Goal: Browse casually

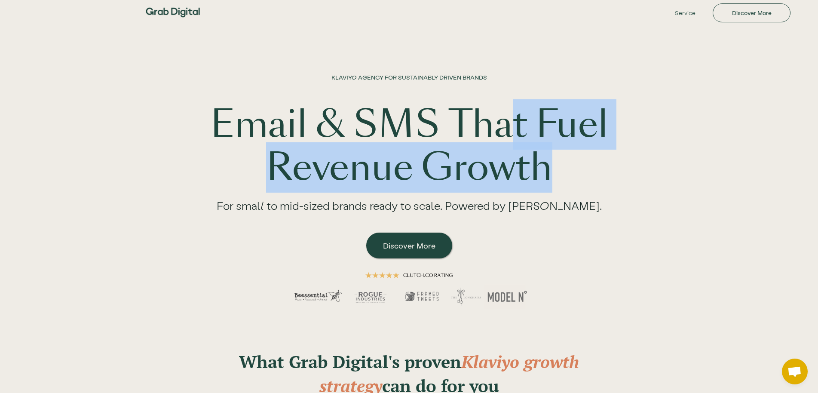
drag, startPoint x: 510, startPoint y: 110, endPoint x: 581, endPoint y: 166, distance: 91.1
click at [581, 166] on h1 "Email & SMS That Fuel Revenue Growth" at bounding box center [409, 146] width 550 height 86
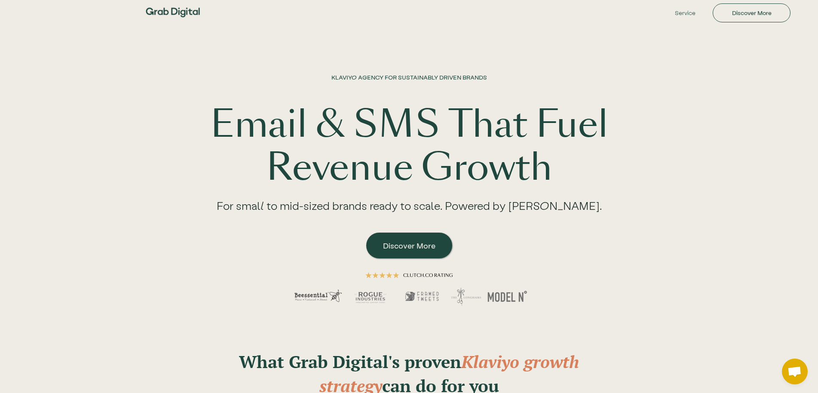
click at [581, 166] on h1 "Email & SMS That Fuel Revenue Growth" at bounding box center [409, 146] width 550 height 86
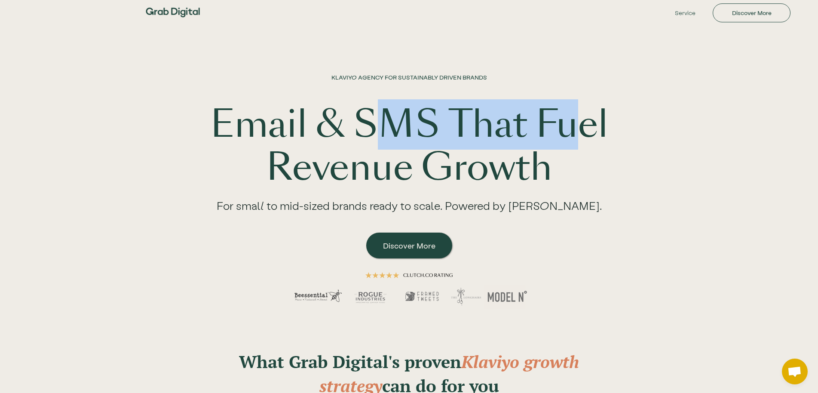
drag, startPoint x: 377, startPoint y: 107, endPoint x: 576, endPoint y: 147, distance: 202.9
click at [576, 147] on h1 "Email & SMS That Fuel Revenue Growth" at bounding box center [409, 146] width 550 height 86
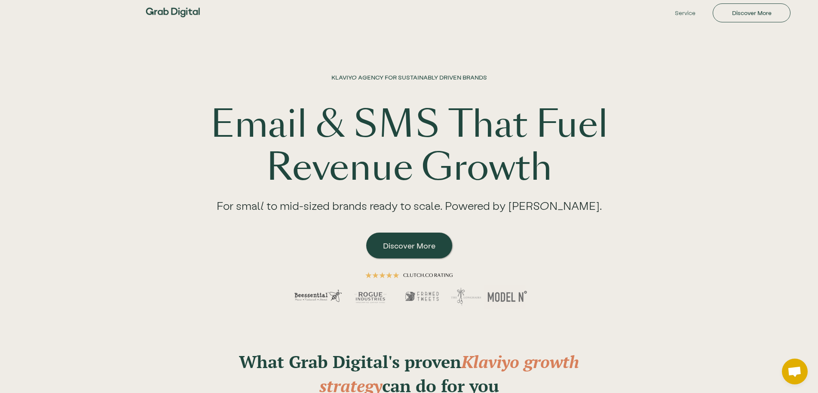
click at [443, 163] on h1 "Email & SMS That Fuel Revenue Growth" at bounding box center [409, 146] width 550 height 86
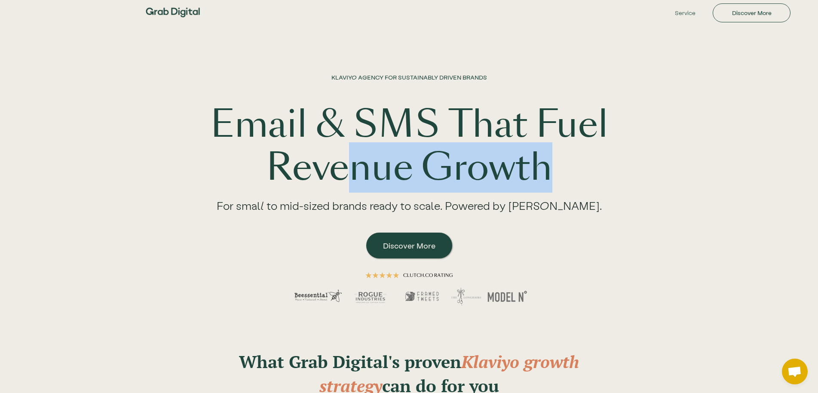
drag, startPoint x: 340, startPoint y: 162, endPoint x: 683, endPoint y: 185, distance: 343.7
click at [683, 185] on h1 "Email & SMS That Fuel Revenue Growth" at bounding box center [409, 146] width 550 height 86
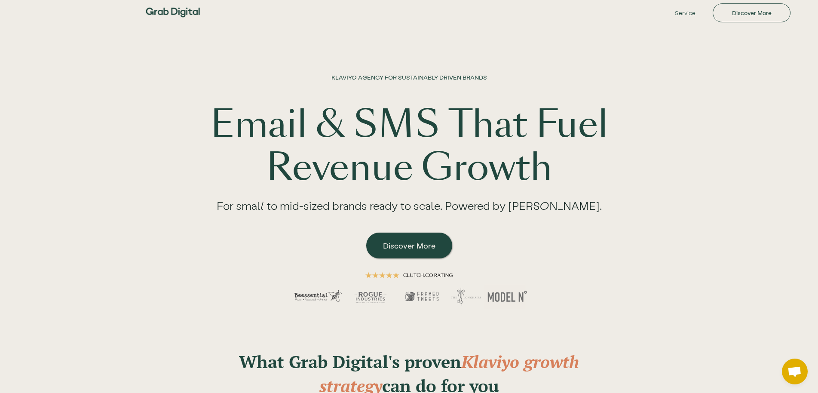
click at [681, 185] on h1 "Email & SMS That Fuel Revenue Growth" at bounding box center [409, 146] width 550 height 86
click at [398, 128] on h1 "Email & SMS That Fuel Revenue Growth" at bounding box center [409, 146] width 550 height 86
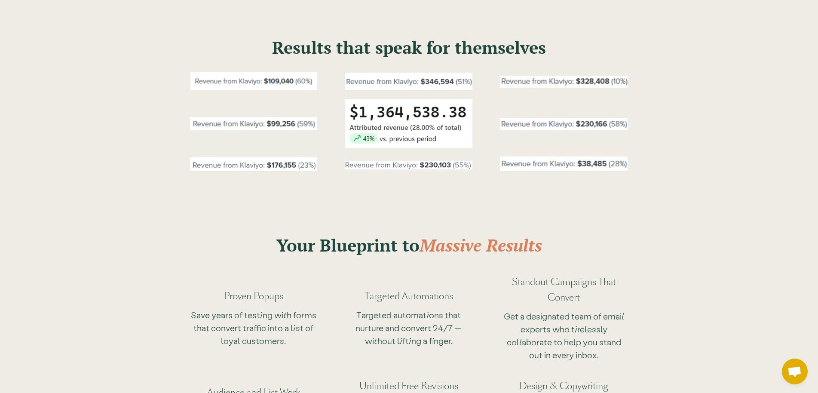
scroll to position [570, 0]
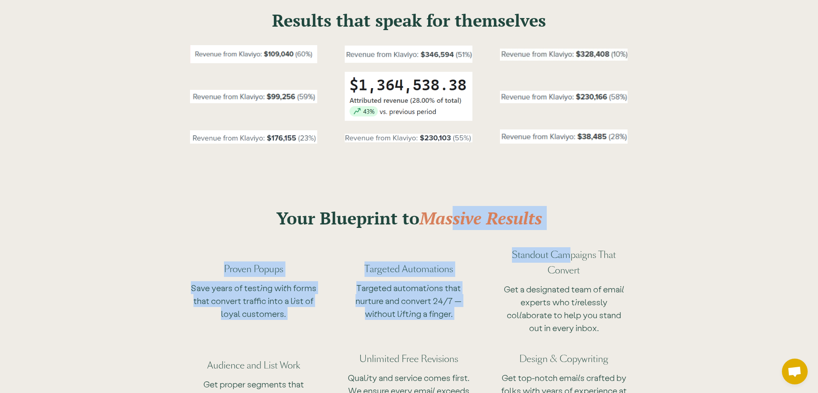
drag, startPoint x: 452, startPoint y: 220, endPoint x: 572, endPoint y: 214, distance: 120.0
click at [572, 214] on div "Your Blueprint to Massive Results Proven Popups Save years of testing with form…" at bounding box center [409, 303] width 550 height 267
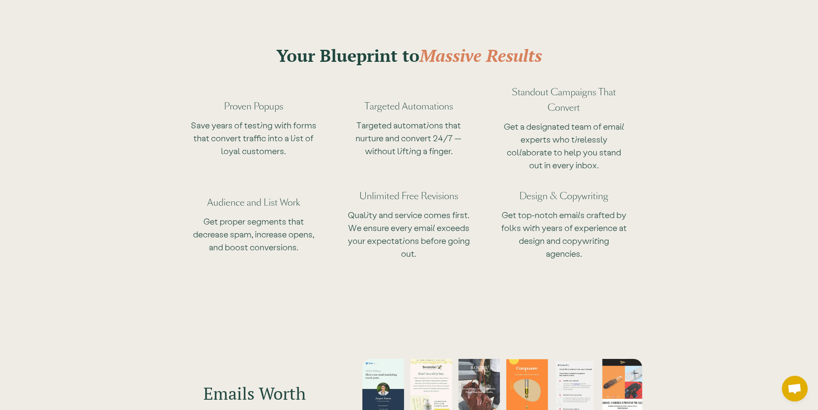
scroll to position [0, 0]
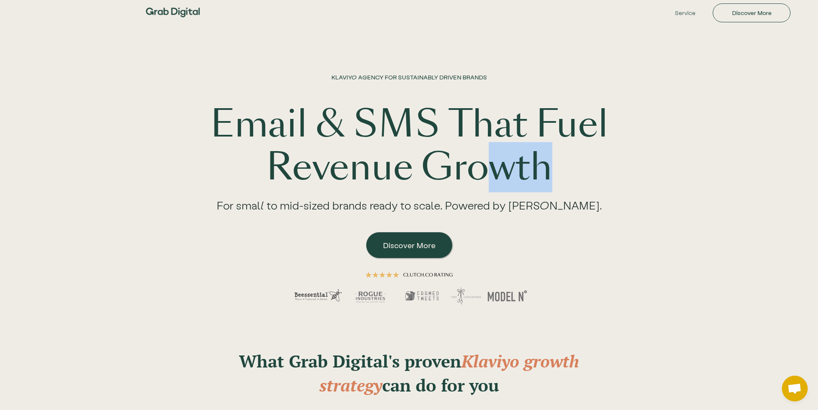
drag, startPoint x: 485, startPoint y: 177, endPoint x: 558, endPoint y: 174, distance: 73.6
click at [558, 174] on h1 "Email & SMS That Fuel Revenue Growth" at bounding box center [409, 146] width 550 height 86
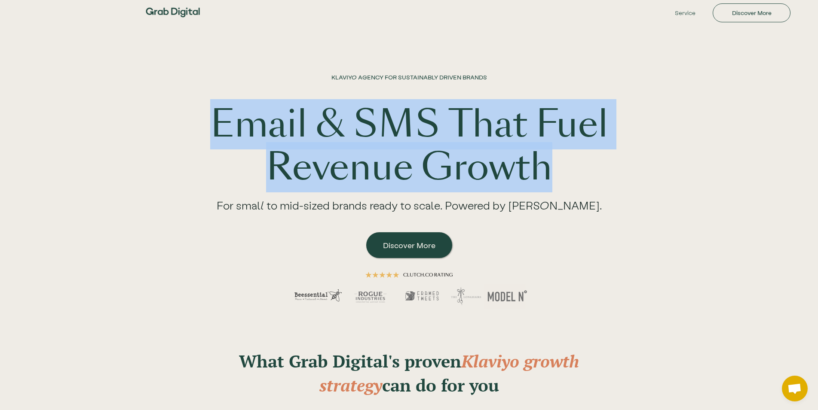
drag, startPoint x: 226, startPoint y: 113, endPoint x: 640, endPoint y: 157, distance: 416.1
click at [640, 157] on h1 "Email & SMS That Fuel Revenue Growth" at bounding box center [409, 146] width 550 height 86
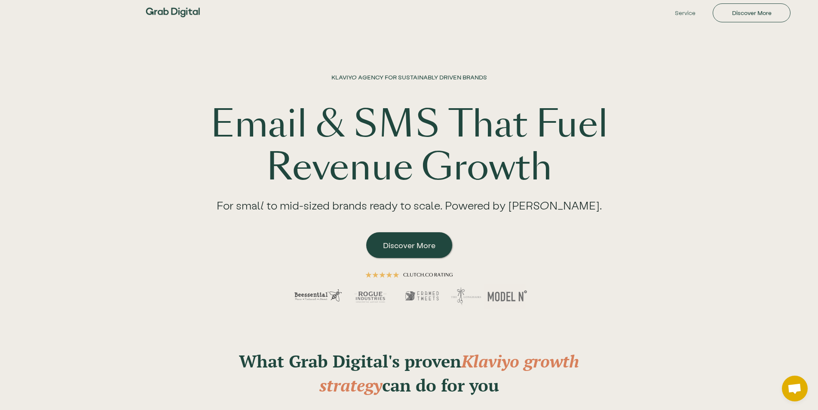
click at [640, 157] on h1 "Email & SMS That Fuel Revenue Growth" at bounding box center [409, 146] width 550 height 86
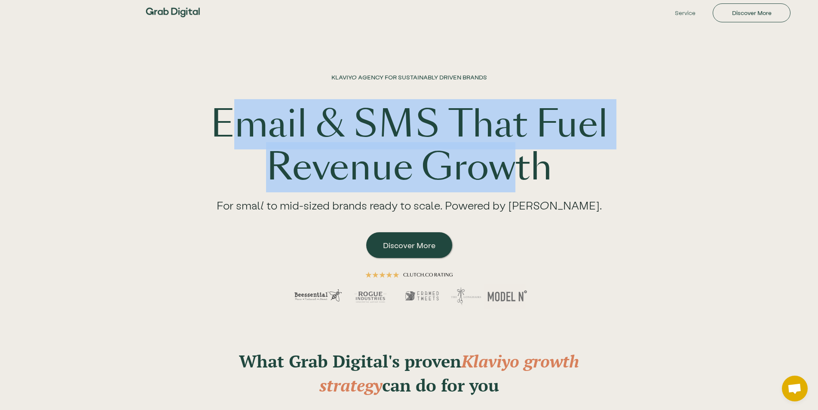
drag, startPoint x: 237, startPoint y: 131, endPoint x: 512, endPoint y: 154, distance: 275.9
click at [512, 154] on h1 "Email & SMS That Fuel Revenue Growth" at bounding box center [409, 146] width 550 height 86
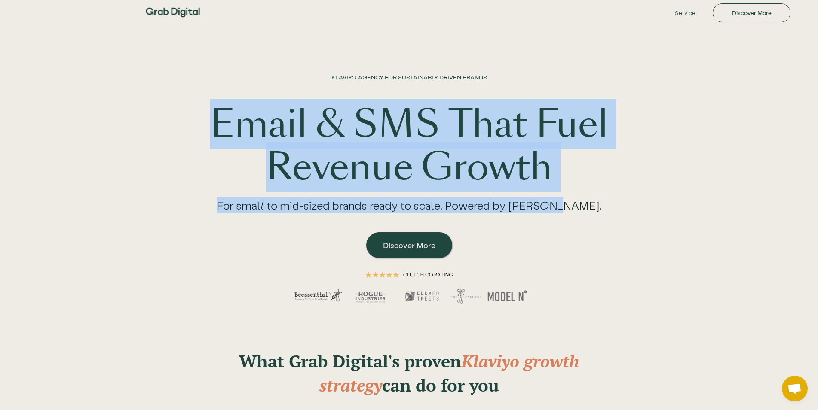
drag, startPoint x: 178, startPoint y: 110, endPoint x: 580, endPoint y: 217, distance: 416.0
click at [580, 217] on div "KLAVIYO AGENCY FOR SUSTAINABLY DRIVEN BRANDS Email & SMS That Fuel Revenue Grow…" at bounding box center [409, 198] width 550 height 250
click at [575, 212] on div "For small to mid-sized brands ready to scale. Powered by [PERSON_NAME]." at bounding box center [408, 208] width 419 height 39
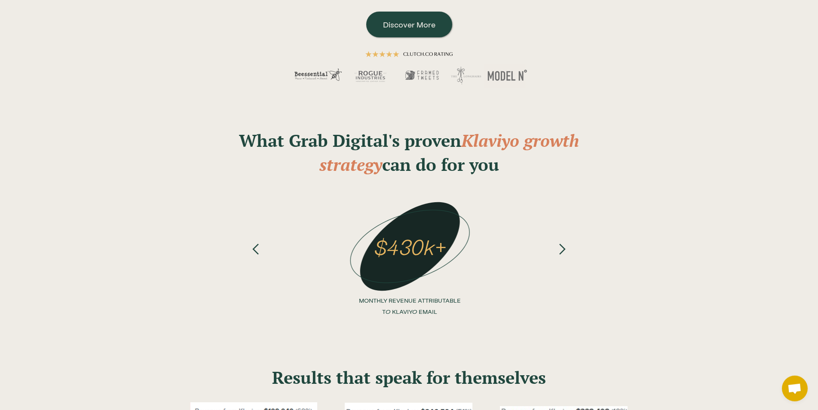
scroll to position [219, 0]
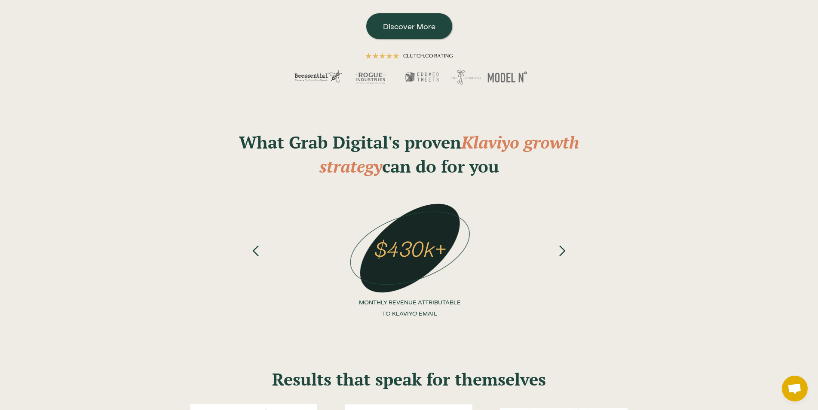
drag, startPoint x: 504, startPoint y: 169, endPoint x: 231, endPoint y: 141, distance: 274.3
click at [231, 141] on h2 "What Grab Digital's proven Klaviyo growth strategy can do for you" at bounding box center [409, 154] width 404 height 48
click at [273, 142] on strong "What Grab Digital's proven" at bounding box center [350, 142] width 222 height 23
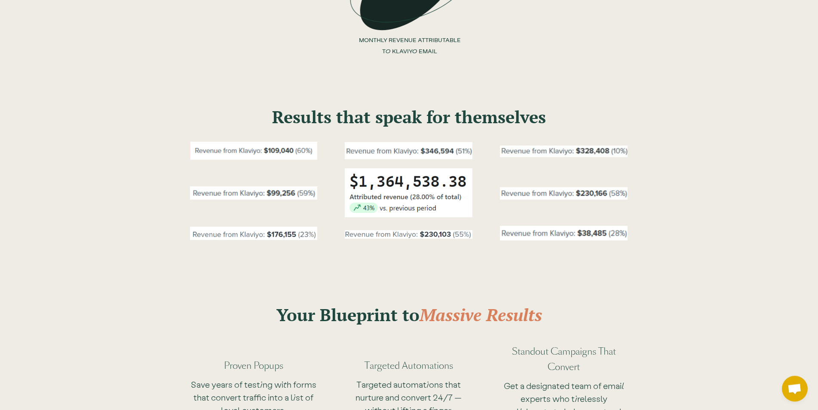
scroll to position [482, 0]
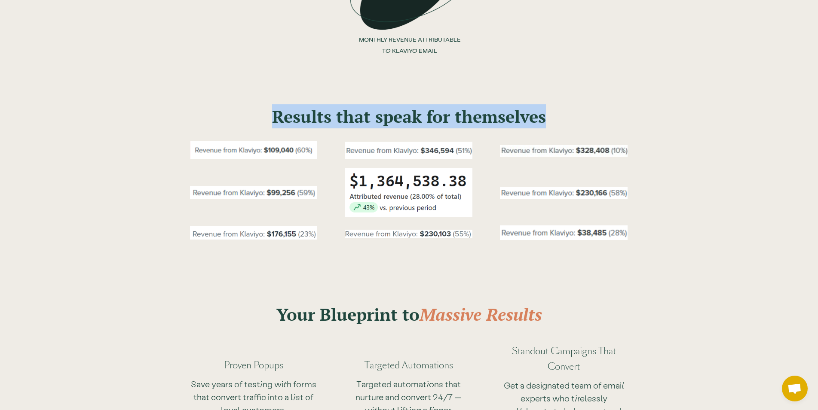
drag, startPoint x: 275, startPoint y: 124, endPoint x: 566, endPoint y: 120, distance: 290.9
click at [566, 120] on h2 "Results that speak for themselves" at bounding box center [409, 116] width 528 height 24
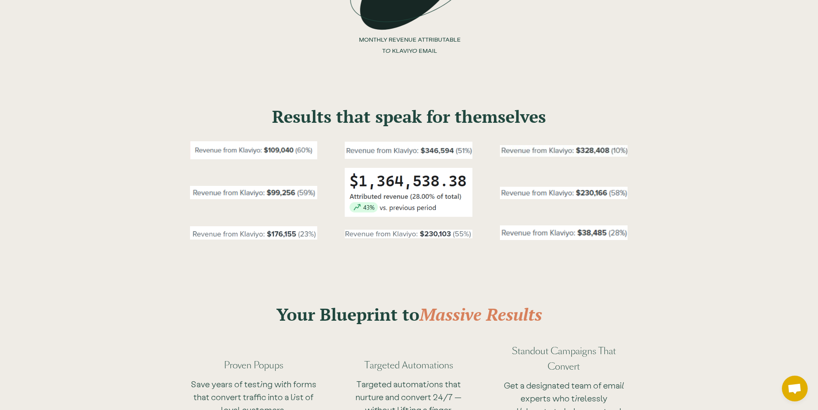
click at [566, 120] on h2 "Results that speak for themselves" at bounding box center [409, 116] width 528 height 24
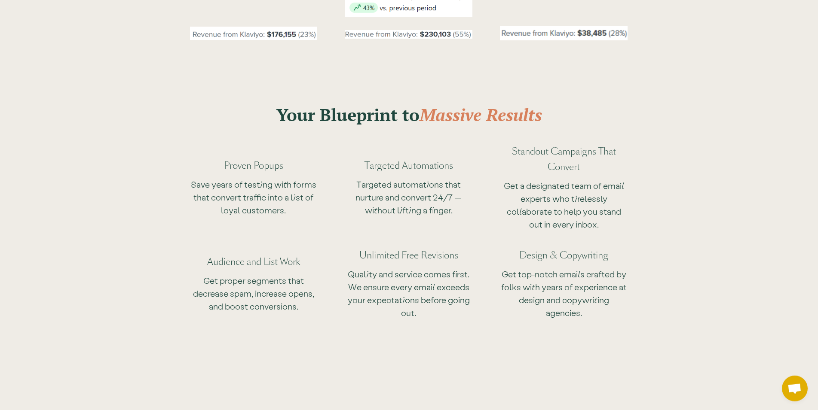
scroll to position [701, 0]
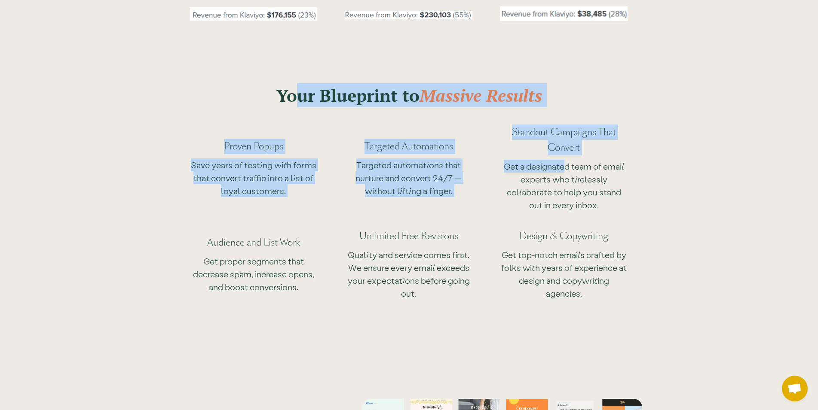
drag, startPoint x: 290, startPoint y: 110, endPoint x: 563, endPoint y: 164, distance: 278.6
click at [563, 164] on div "Your Blueprint to Massive Results Proven Popups Save years of testing with form…" at bounding box center [409, 181] width 550 height 267
click at [563, 165] on p "Get a designated team of email experts who tirelessly collaborate to help you s…" at bounding box center [564, 186] width 128 height 52
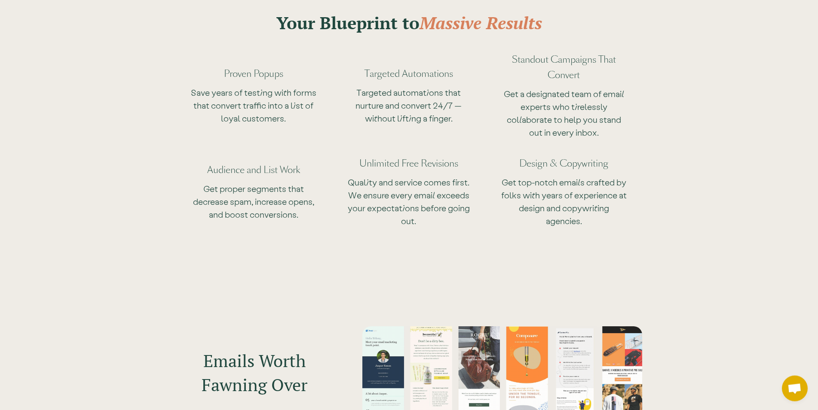
scroll to position [789, 0]
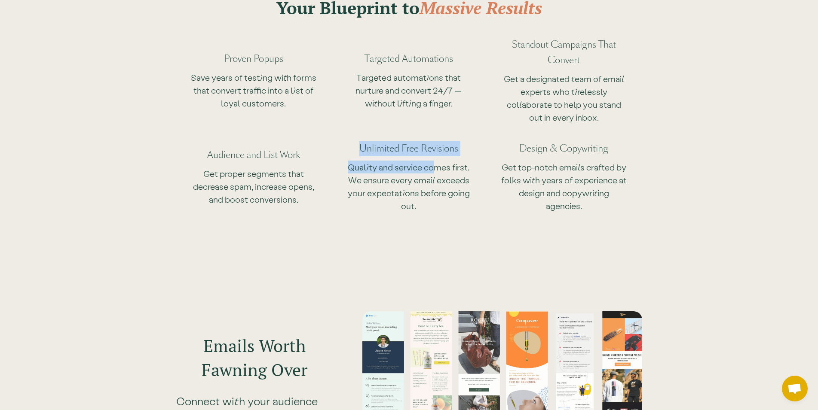
drag, startPoint x: 435, startPoint y: 165, endPoint x: 346, endPoint y: 153, distance: 90.2
click at [346, 153] on div "Unlimited Free Revisions Quality and service comes first. We ensure every email…" at bounding box center [409, 172] width 128 height 89
drag, startPoint x: 357, startPoint y: 157, endPoint x: 335, endPoint y: 159, distance: 21.6
click at [355, 157] on div "Unlimited Free Revisions Quality and service comes first. We ensure every email…" at bounding box center [409, 172] width 128 height 89
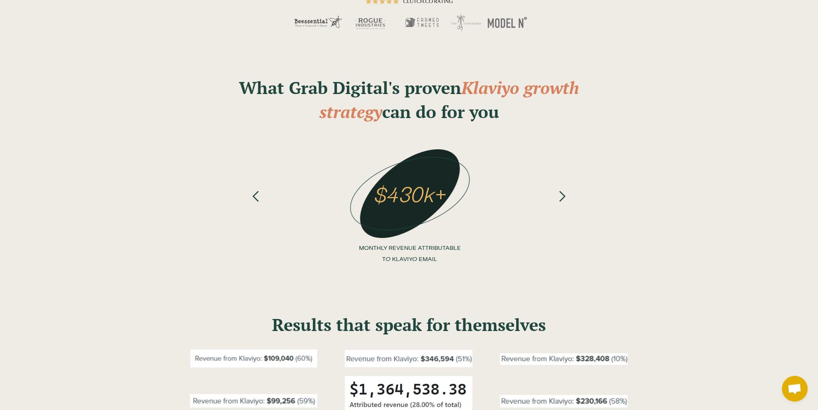
scroll to position [438, 0]
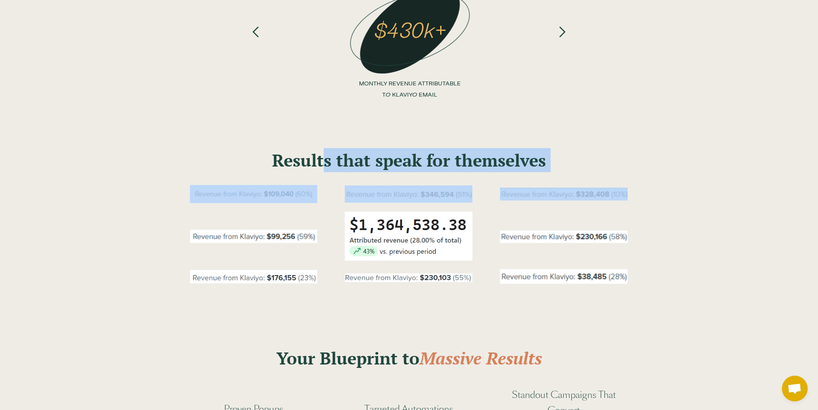
drag, startPoint x: 324, startPoint y: 161, endPoint x: 510, endPoint y: 177, distance: 185.9
click at [510, 177] on div "Results that speak for themselves" at bounding box center [409, 199] width 550 height 190
click at [523, 168] on strong "Results that speak for themselves" at bounding box center [409, 160] width 274 height 23
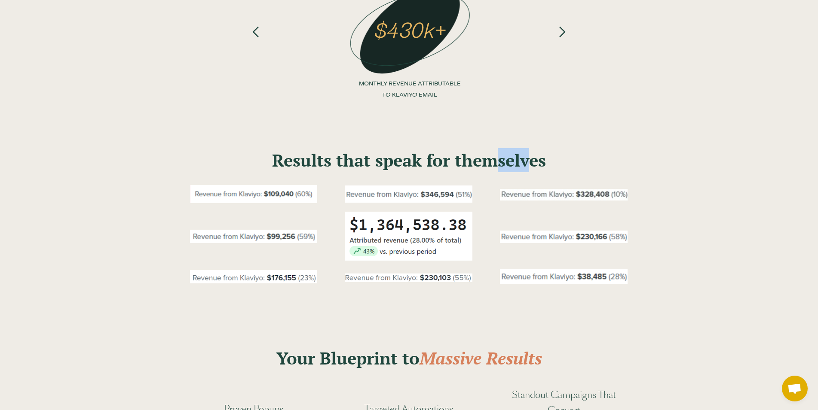
drag, startPoint x: 500, startPoint y: 156, endPoint x: 529, endPoint y: 162, distance: 29.7
click at [529, 162] on strong "Results that speak for themselves" at bounding box center [409, 160] width 274 height 23
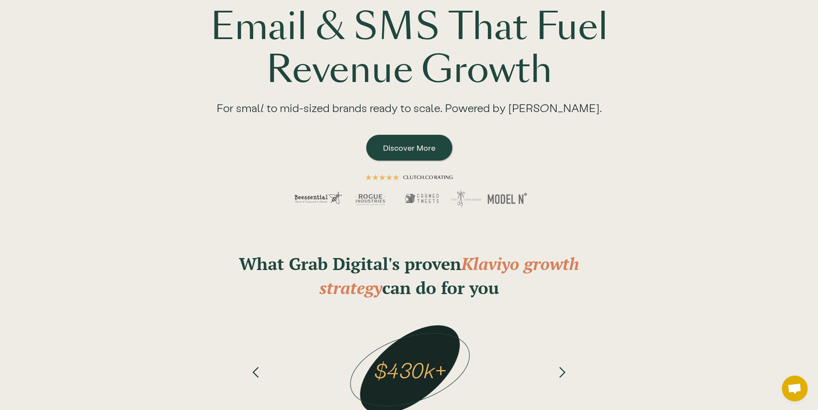
scroll to position [0, 0]
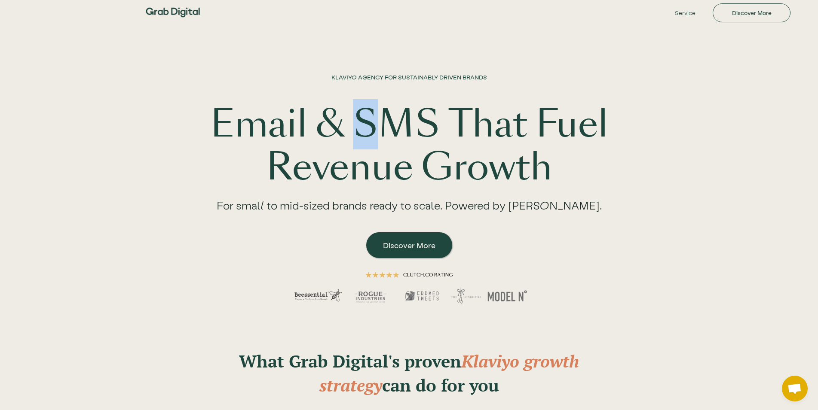
drag, startPoint x: 363, startPoint y: 131, endPoint x: 383, endPoint y: 128, distance: 20.5
click at [383, 128] on h1 "Email & SMS That Fuel Revenue Growth" at bounding box center [409, 146] width 550 height 86
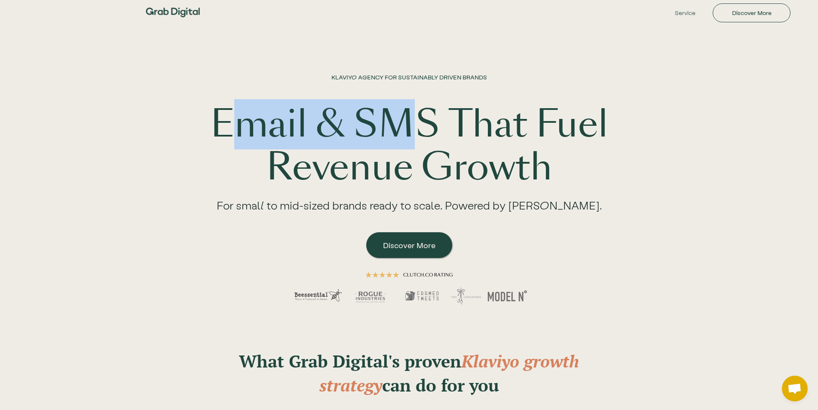
drag, startPoint x: 237, startPoint y: 119, endPoint x: 419, endPoint y: 132, distance: 182.6
click at [419, 132] on h1 "Email & SMS That Fuel Revenue Growth" at bounding box center [409, 146] width 550 height 86
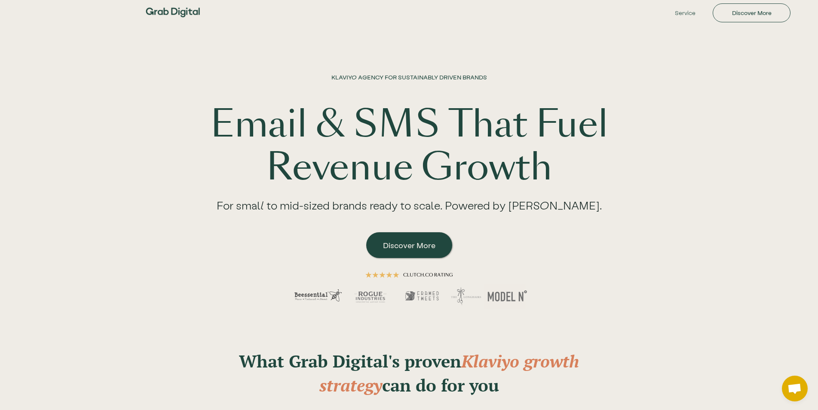
click at [434, 131] on h1 "Email & SMS That Fuel Revenue Growth" at bounding box center [409, 146] width 550 height 86
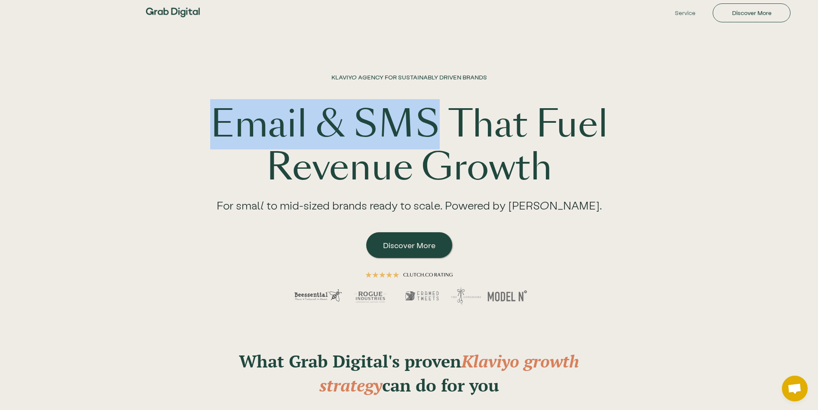
drag, startPoint x: 441, startPoint y: 130, endPoint x: 217, endPoint y: 122, distance: 224.0
click at [217, 122] on h1 "Email & SMS That Fuel Revenue Growth" at bounding box center [409, 146] width 550 height 86
click at [376, 122] on h1 "Email & SMS That Fuel Revenue Growth" at bounding box center [409, 146] width 550 height 86
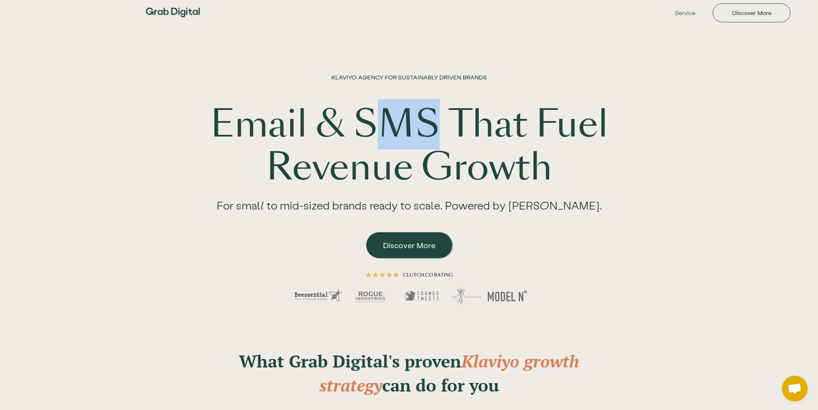
drag, startPoint x: 382, startPoint y: 123, endPoint x: 432, endPoint y: 124, distance: 49.8
click at [432, 124] on h1 "Email & SMS That Fuel Revenue Growth" at bounding box center [409, 146] width 550 height 86
click at [448, 124] on h1 "Email & SMS That Fuel Revenue Growth" at bounding box center [409, 146] width 550 height 86
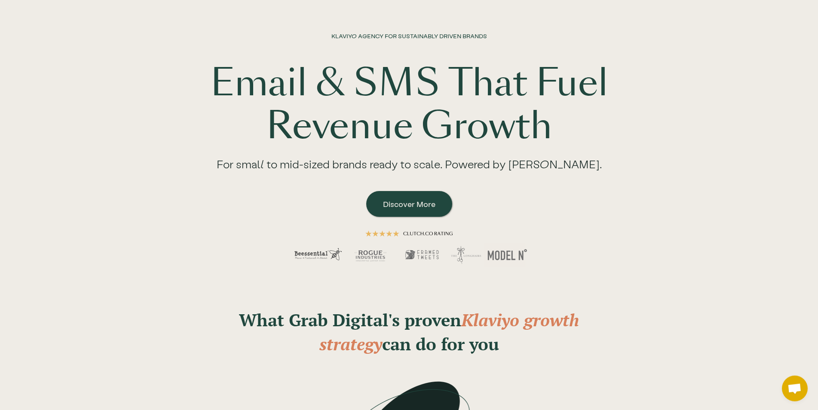
scroll to position [44, 0]
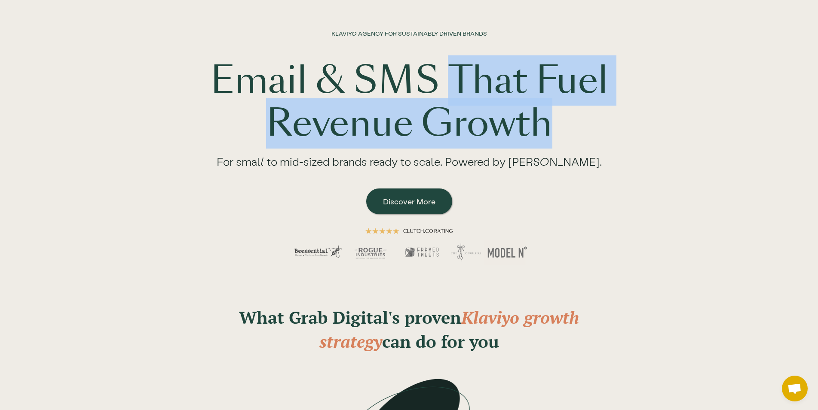
drag, startPoint x: 448, startPoint y: 84, endPoint x: 584, endPoint y: 150, distance: 151.0
click at [579, 147] on div "KLAVIYO AGENCY FOR SUSTAINABLY DRIVEN BRANDS Email & SMS That Fuel Revenue Grow…" at bounding box center [409, 154] width 550 height 250
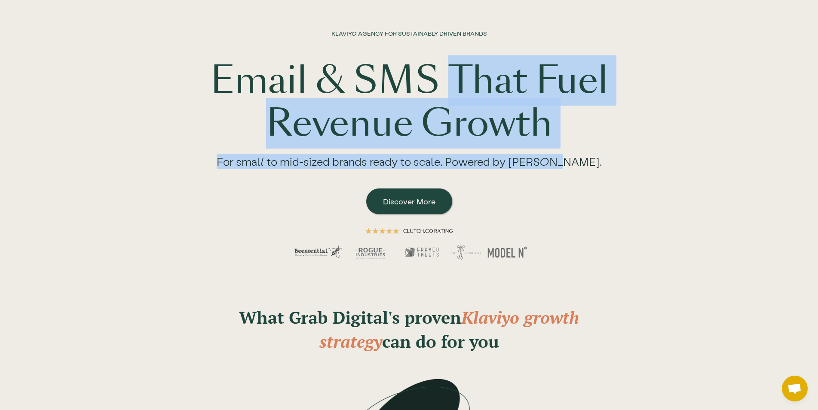
click at [584, 150] on div "For small to mid-sized brands ready to scale. Powered by [PERSON_NAME]." at bounding box center [408, 164] width 419 height 39
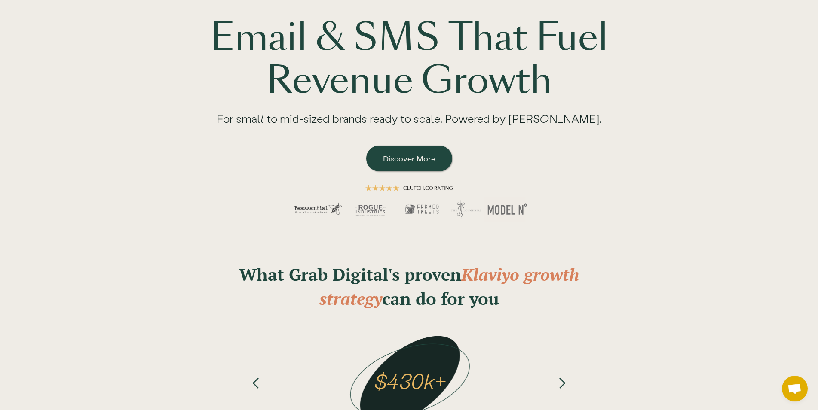
scroll to position [88, 0]
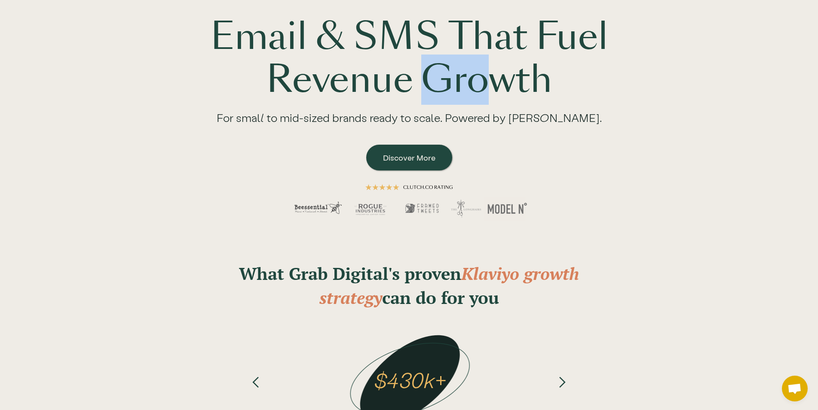
drag, startPoint x: 430, startPoint y: 90, endPoint x: 551, endPoint y: 104, distance: 122.0
click at [503, 100] on h1 "Email & SMS That Fuel Revenue Growth" at bounding box center [409, 58] width 550 height 86
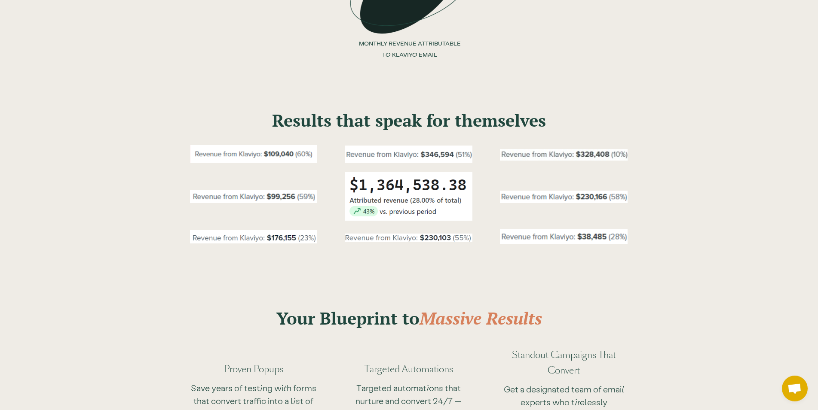
scroll to position [570, 0]
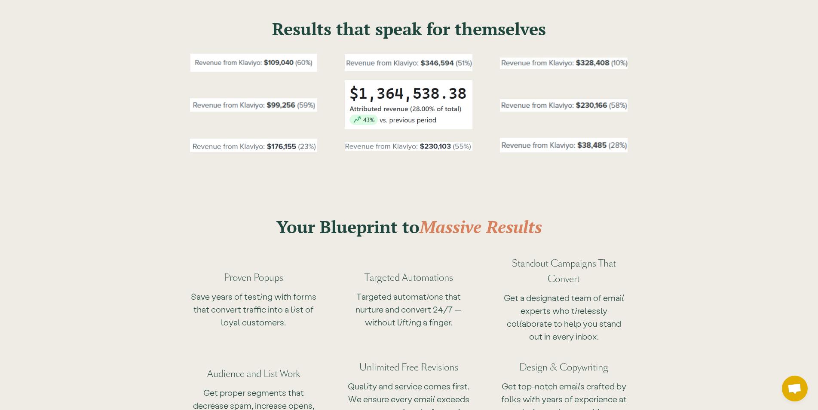
click at [379, 171] on div "Your Blueprint to Massive Results Proven Popups Save years of testing with form…" at bounding box center [409, 296] width 818 height 299
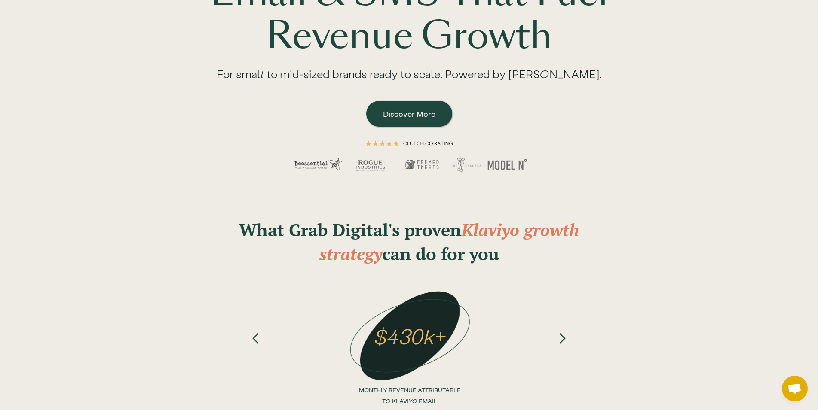
scroll to position [0, 0]
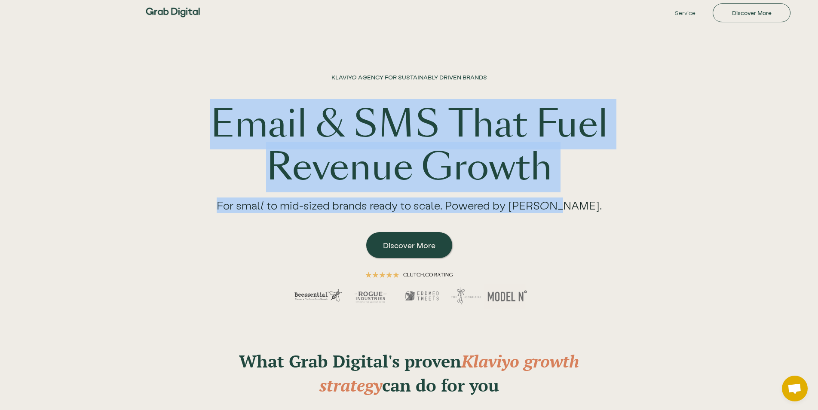
drag, startPoint x: 221, startPoint y: 116, endPoint x: 575, endPoint y: 208, distance: 365.6
click at [575, 208] on div "KLAVIYO AGENCY FOR SUSTAINABLY DRIVEN BRANDS Email & SMS That Fuel Revenue Grow…" at bounding box center [409, 198] width 550 height 250
click at [573, 205] on div "For small to mid-sized brands ready to scale. Powered by [PERSON_NAME]." at bounding box center [408, 208] width 419 height 39
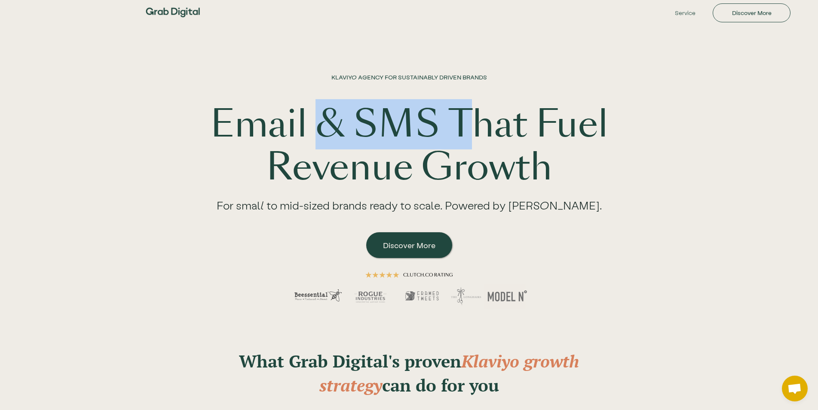
drag, startPoint x: 330, startPoint y: 76, endPoint x: 480, endPoint y: 129, distance: 158.8
click at [480, 128] on div "KLAVIYO AGENCY FOR SUSTAINABLY DRIVEN BRANDS Email & SMS That Fuel Revenue Grow…" at bounding box center [409, 198] width 550 height 250
click at [480, 129] on h1 "Email & SMS That Fuel Revenue Growth" at bounding box center [409, 146] width 550 height 86
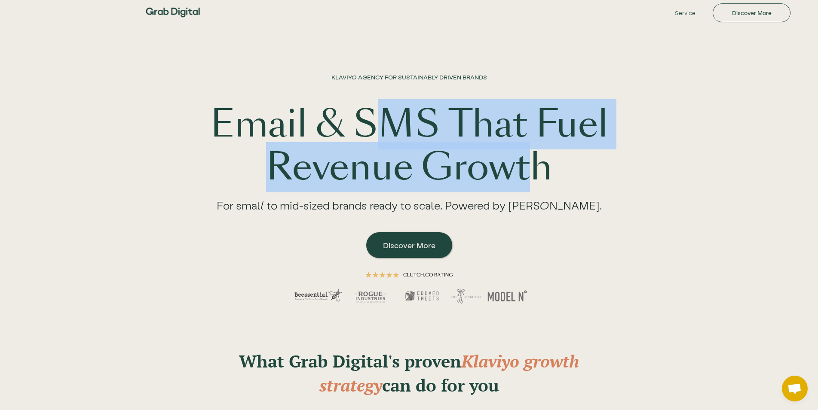
drag, startPoint x: 370, startPoint y: 129, endPoint x: 535, endPoint y: 162, distance: 168.6
click at [535, 162] on h1 "Email & SMS That Fuel Revenue Growth" at bounding box center [409, 146] width 550 height 86
drag, startPoint x: 382, startPoint y: 140, endPoint x: 589, endPoint y: 156, distance: 207.3
click at [589, 156] on h1 "Email & SMS That Fuel Revenue Growth" at bounding box center [409, 146] width 550 height 86
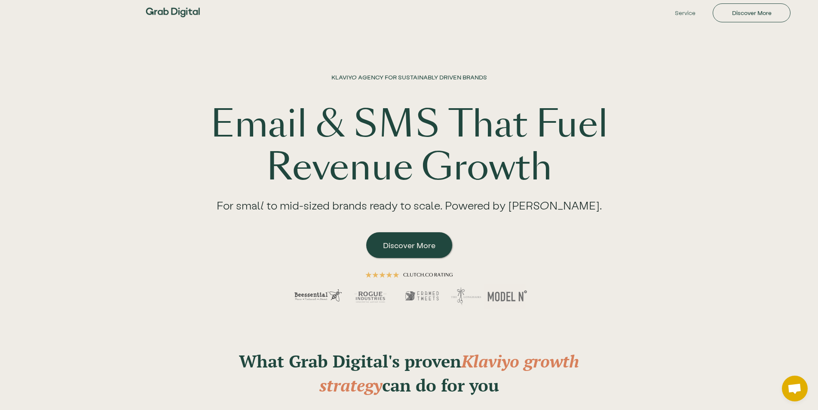
click at [589, 156] on h1 "Email & SMS That Fuel Revenue Growth" at bounding box center [409, 146] width 550 height 86
